Goal: Task Accomplishment & Management: Complete application form

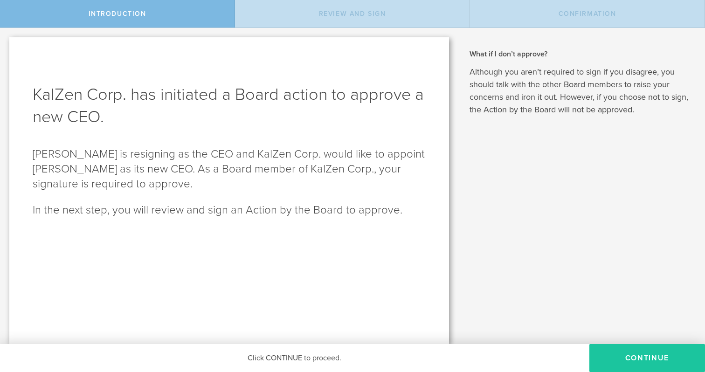
click at [701, 361] on button "Continue" at bounding box center [647, 358] width 116 height 28
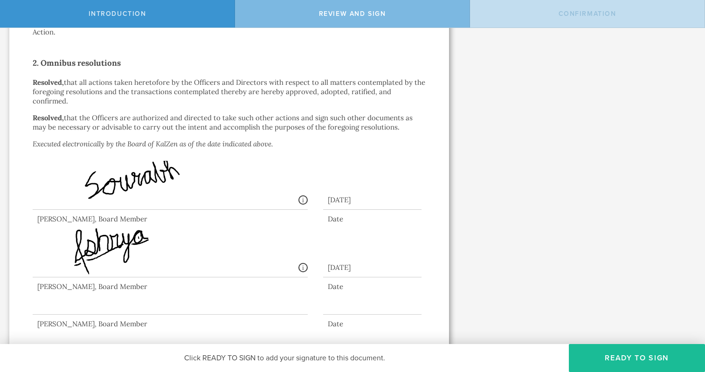
scroll to position [252, 0]
click at [697, 355] on button "Ready to Sign" at bounding box center [636, 358] width 136 height 28
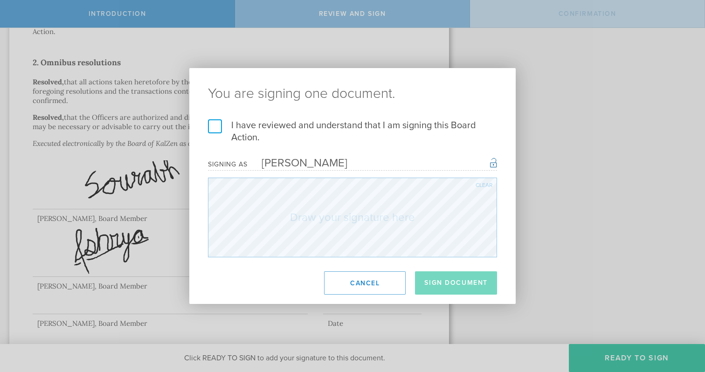
click at [216, 127] on label "I have reviewed and understand that I am signing this Board Action." at bounding box center [352, 131] width 289 height 24
click at [0, 0] on input "I have reviewed and understand that I am signing this Board Action." at bounding box center [0, 0] width 0 height 0
click at [456, 280] on button "Sign Document" at bounding box center [456, 282] width 82 height 23
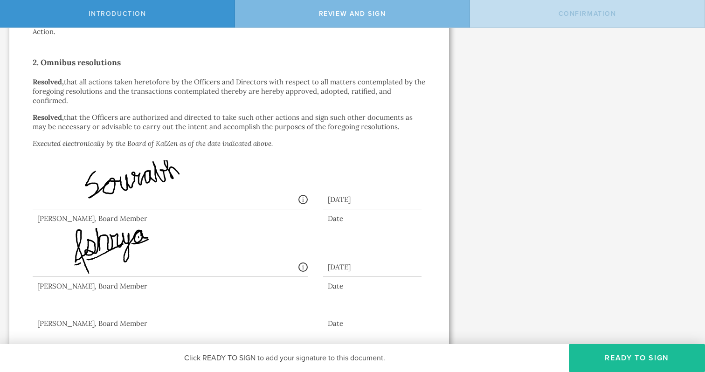
scroll to position [0, 0]
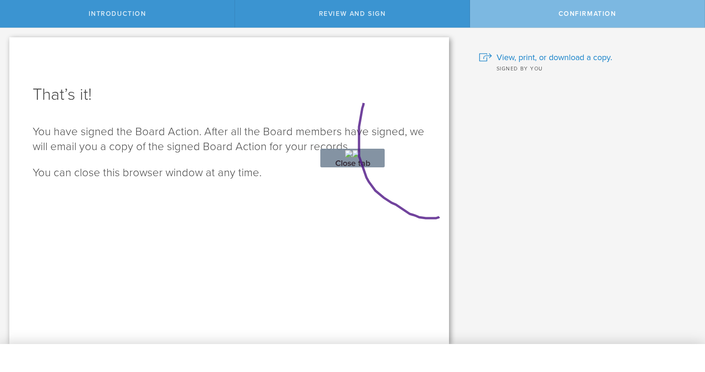
drag, startPoint x: 365, startPoint y: 100, endPoint x: 440, endPoint y: 217, distance: 138.3
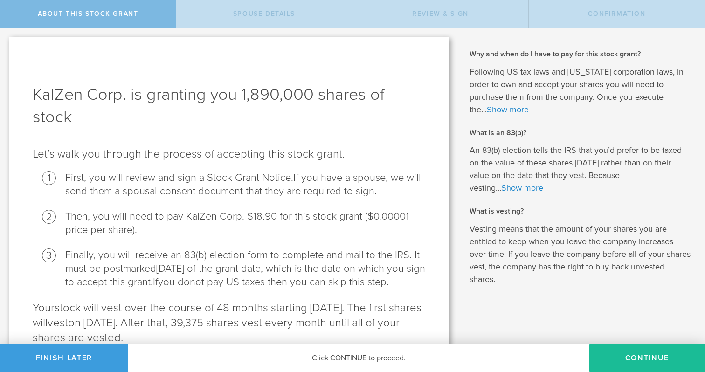
click at [632, 151] on p "An 83(b) election tells the IRS that you’d prefer to be taxed on the value of t…" at bounding box center [579, 169] width 221 height 50
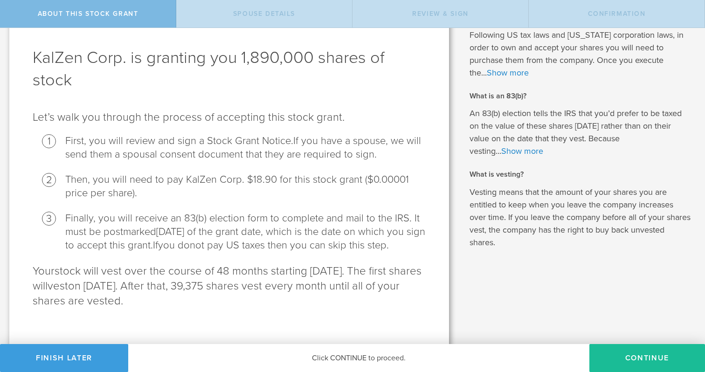
scroll to position [59, 0]
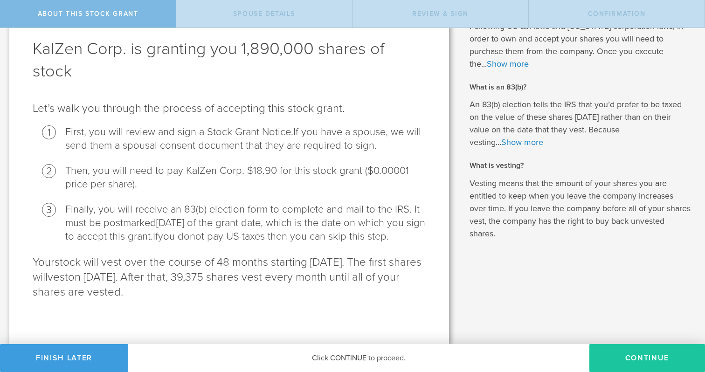
click at [655, 351] on button "CONTINUE" at bounding box center [647, 358] width 116 height 28
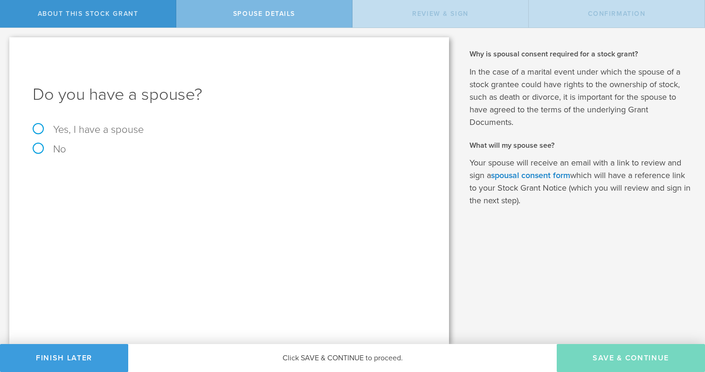
scroll to position [0, 0]
click at [39, 129] on label "Yes, I have a spouse" at bounding box center [229, 129] width 393 height 10
click at [6, 43] on input "Yes, I have a spouse" at bounding box center [3, 35] width 6 height 15
radio input "true"
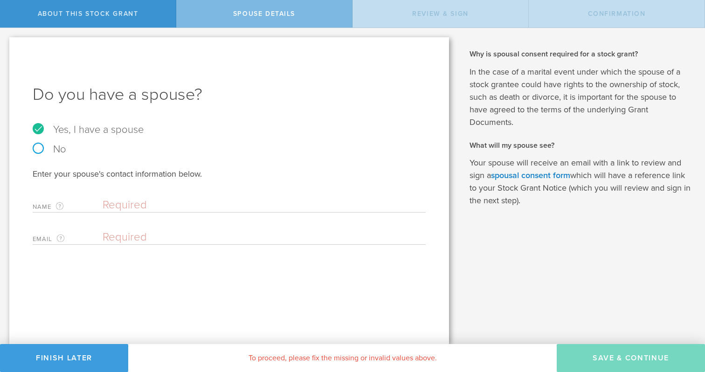
click at [214, 203] on input "text" at bounding box center [262, 205] width 318 height 14
type input "Ruihui Zhang"
click at [159, 240] on input "email" at bounding box center [262, 237] width 318 height 14
type input "zruihui95@gmail.com"
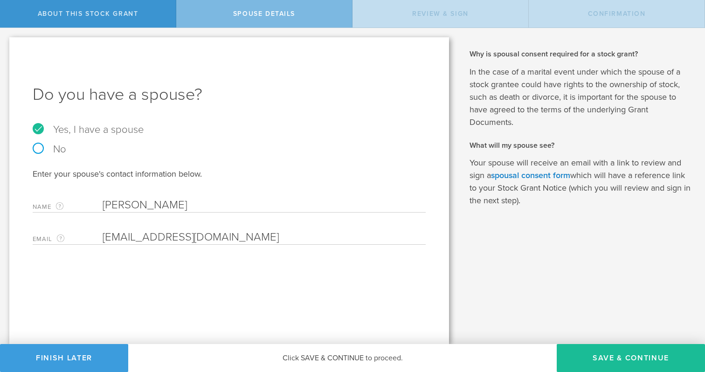
click at [249, 285] on div "Do you have a spouse? Yes, I have a spouse No Enter your spouse's contact infor…" at bounding box center [228, 190] width 439 height 307
click at [600, 360] on button "Save & Continue" at bounding box center [630, 358] width 148 height 28
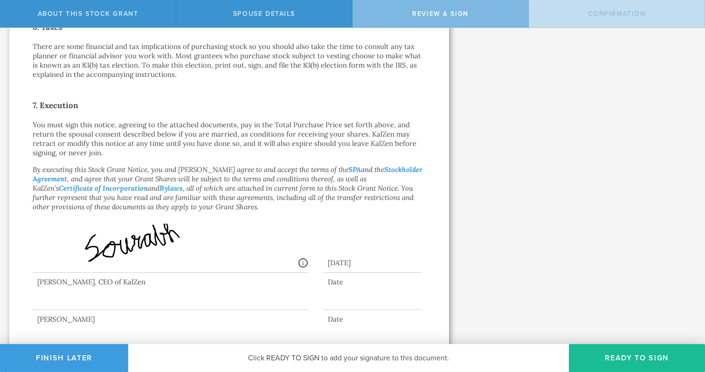
scroll to position [670, 0]
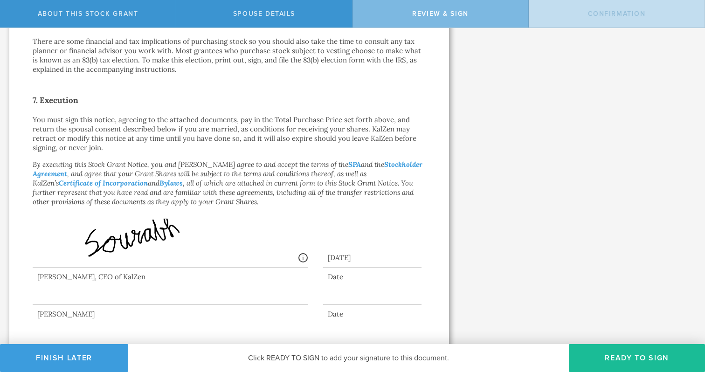
click at [79, 291] on div at bounding box center [170, 285] width 275 height 37
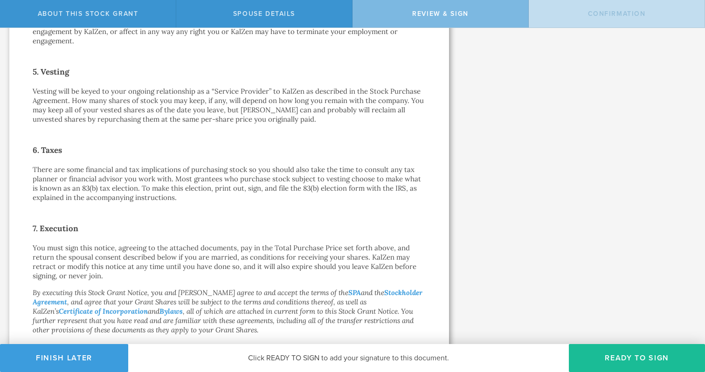
scroll to position [535, 0]
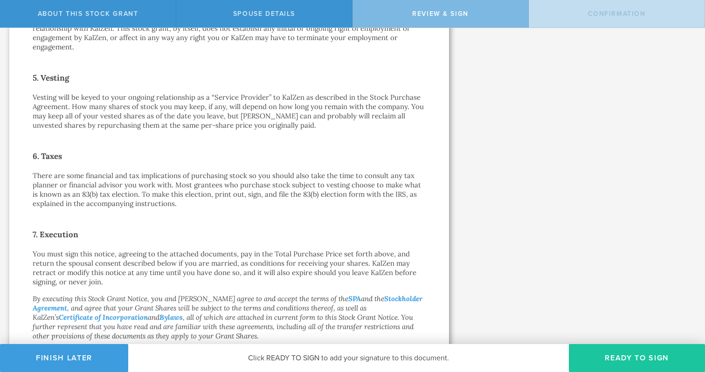
click at [639, 365] on button "Ready to Sign" at bounding box center [636, 358] width 136 height 28
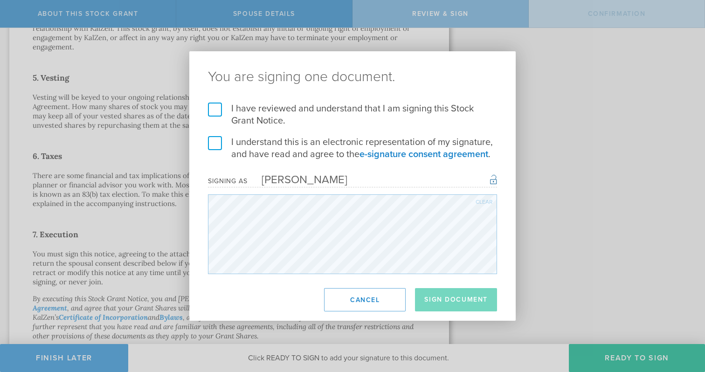
click at [266, 110] on label "I have reviewed and understand that I am signing this Stock Grant Notice." at bounding box center [352, 115] width 289 height 24
click at [0, 0] on input "I have reviewed and understand that I am signing this Stock Grant Notice." at bounding box center [0, 0] width 0 height 0
click at [238, 143] on label "I understand this is an electronic representation of my signature, and have rea…" at bounding box center [352, 148] width 289 height 24
click at [0, 0] on input "I understand this is an electronic representation of my signature, and have rea…" at bounding box center [0, 0] width 0 height 0
click at [450, 300] on button "Sign Document" at bounding box center [456, 299] width 82 height 23
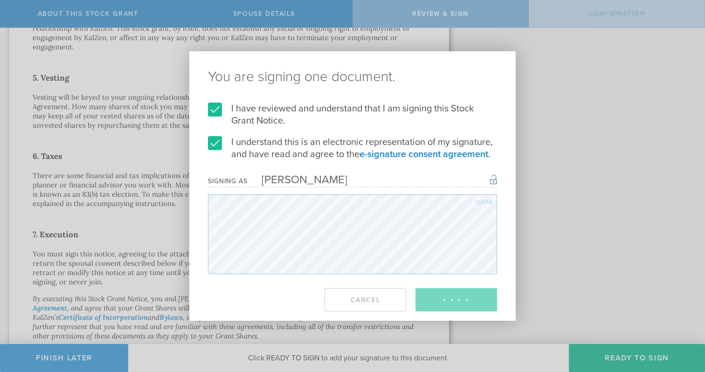
scroll to position [0, 0]
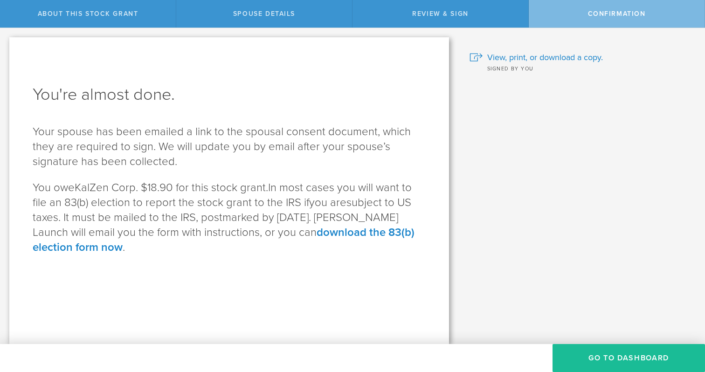
click at [426, 21] on div "Review & Sign" at bounding box center [440, 13] width 176 height 27
click at [578, 347] on button "Go to Dashboard" at bounding box center [628, 358] width 152 height 28
